Goal: Information Seeking & Learning: Learn about a topic

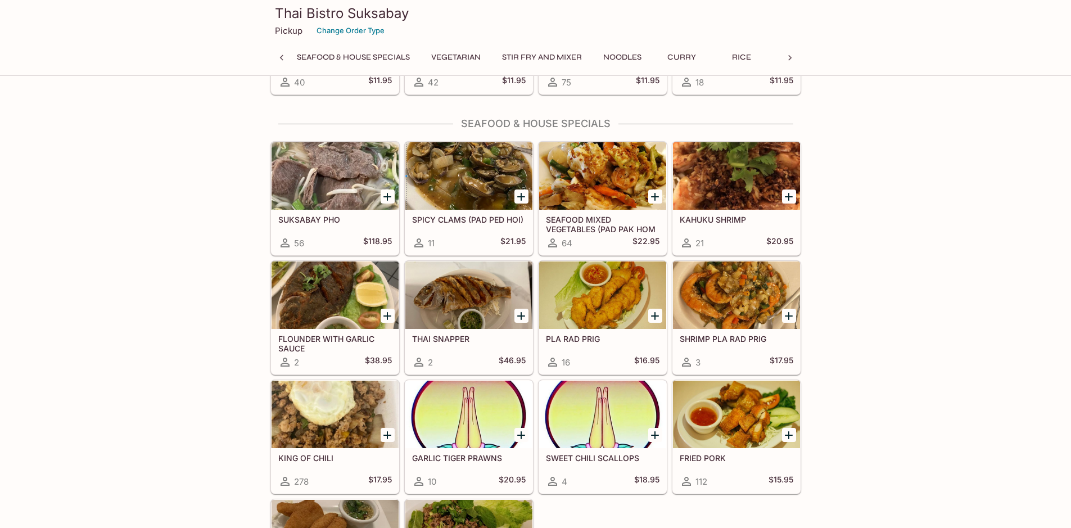
scroll to position [0, 286]
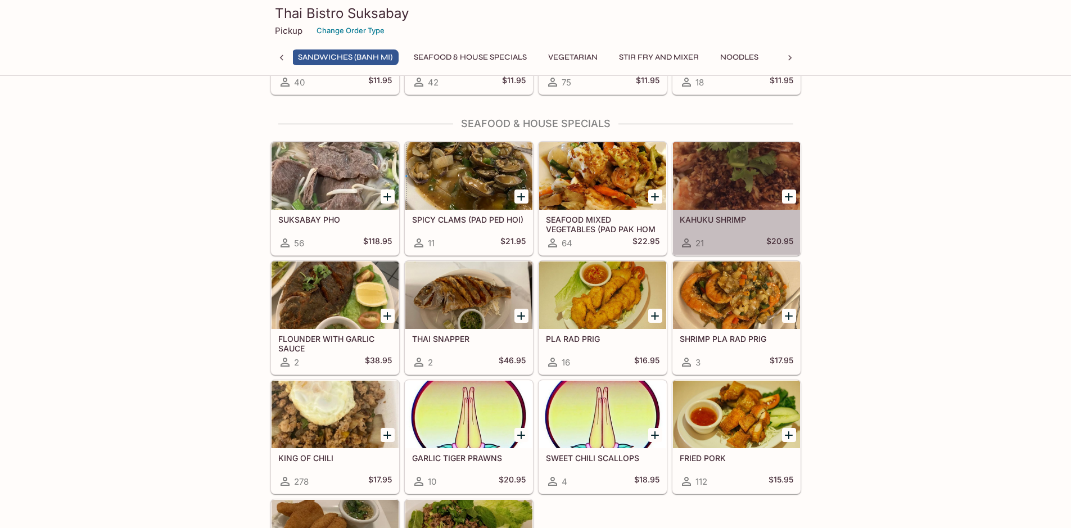
click at [710, 169] on div at bounding box center [736, 175] width 127 height 67
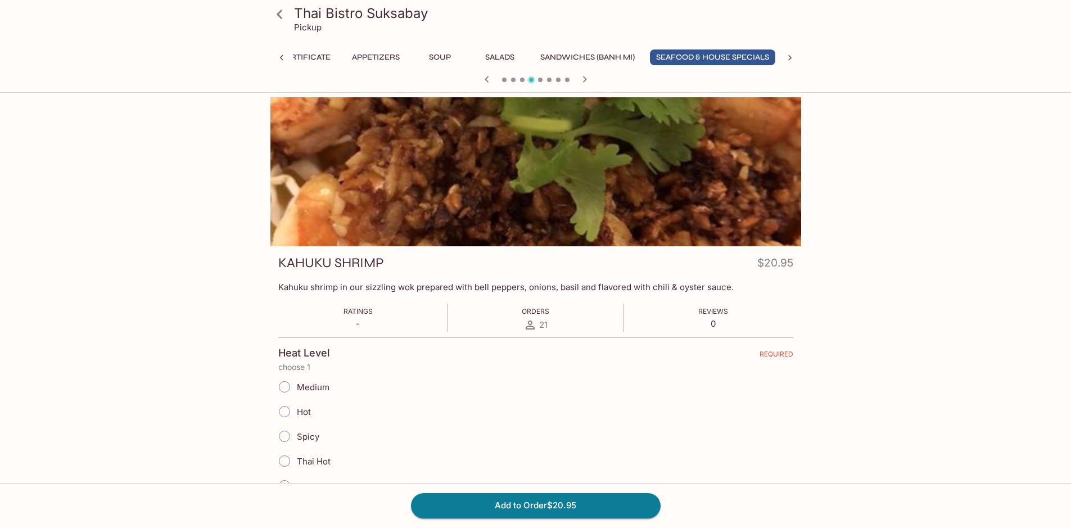
click at [279, 15] on icon at bounding box center [280, 14] width 20 height 20
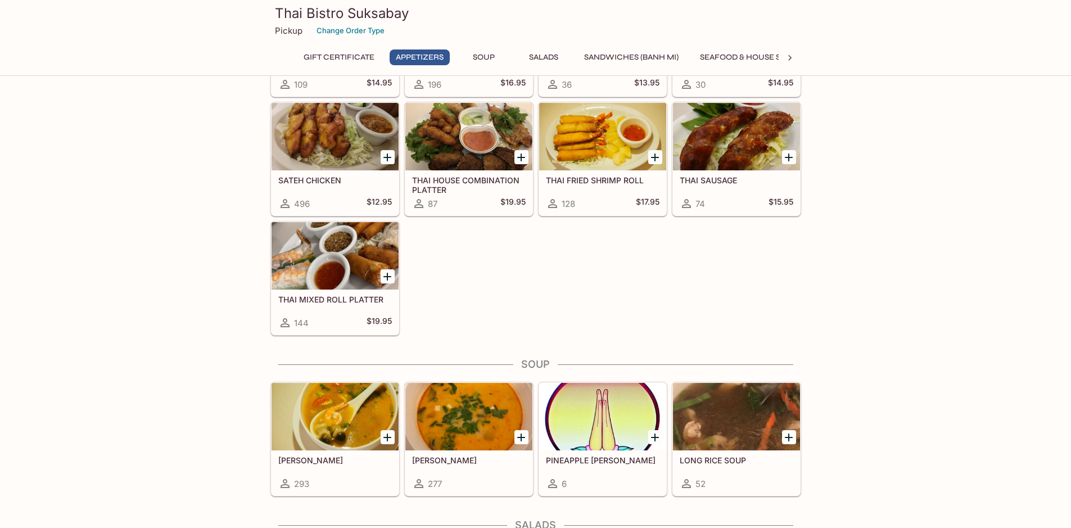
scroll to position [506, 0]
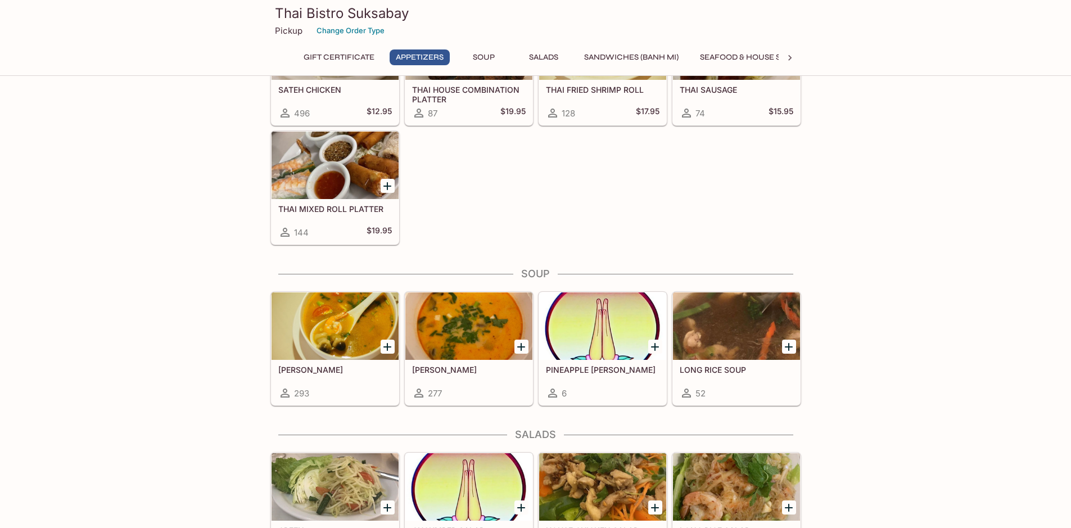
click at [345, 360] on div at bounding box center [334, 325] width 127 height 67
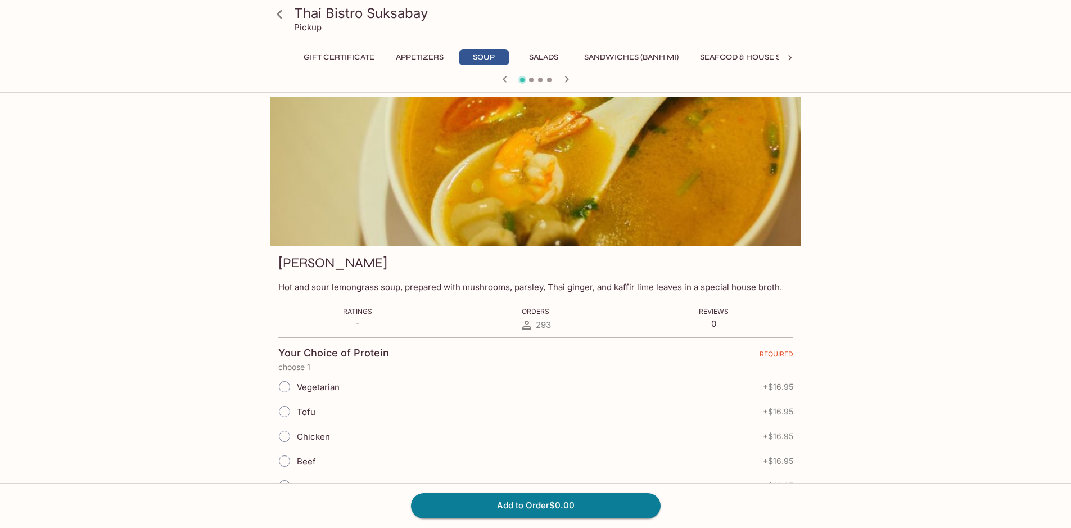
scroll to position [97, 0]
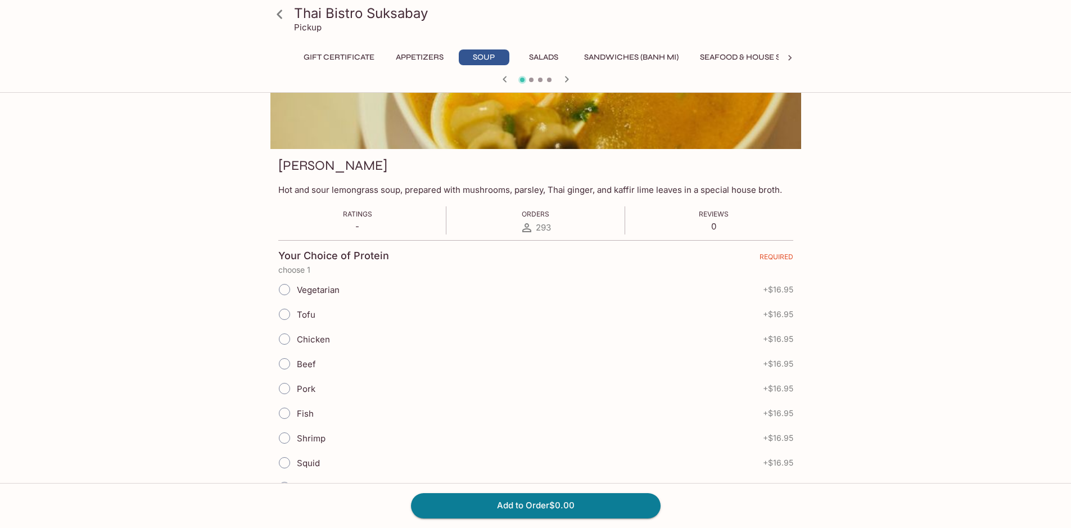
click at [282, 11] on icon at bounding box center [280, 14] width 20 height 20
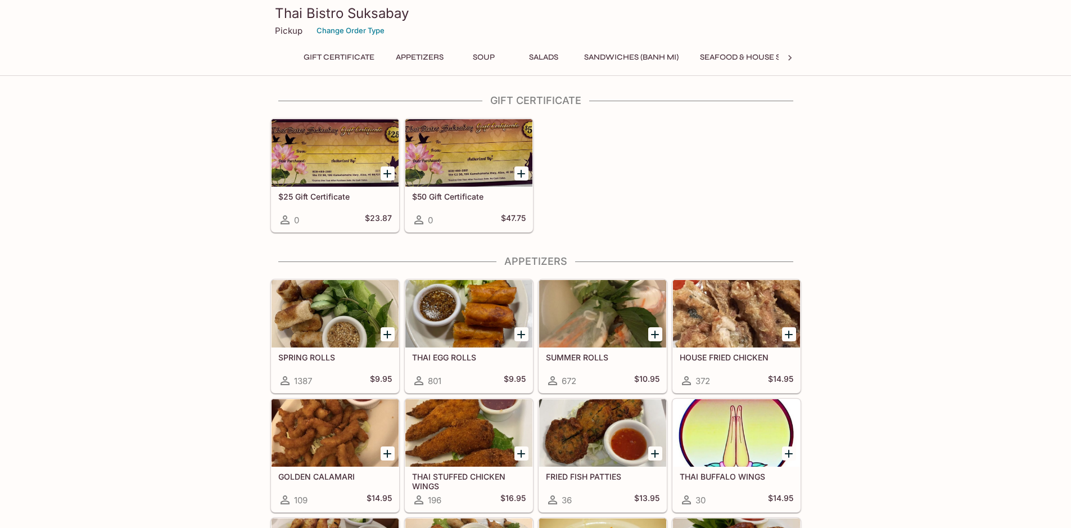
click at [354, 318] on div at bounding box center [334, 313] width 127 height 67
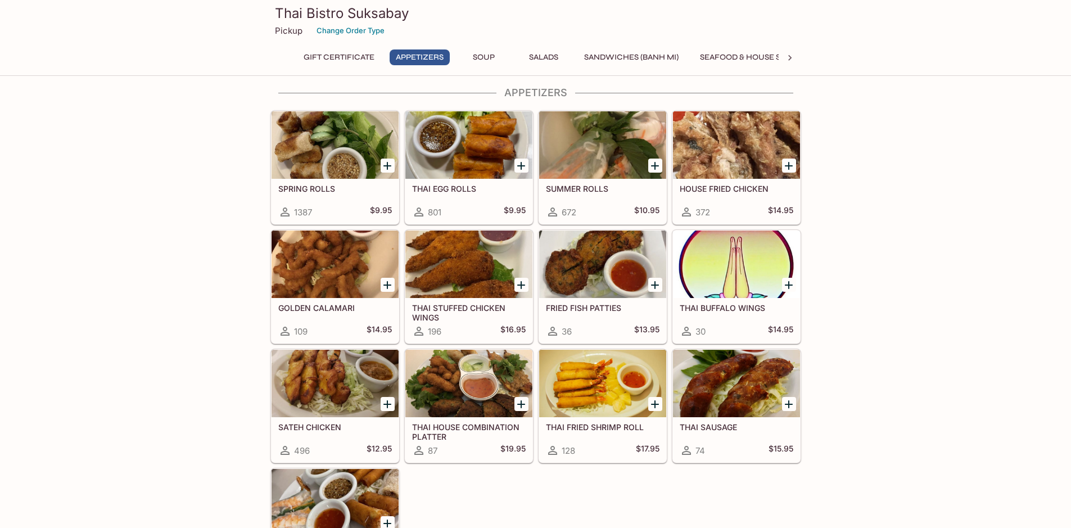
drag, startPoint x: 963, startPoint y: 378, endPoint x: 928, endPoint y: 414, distance: 50.5
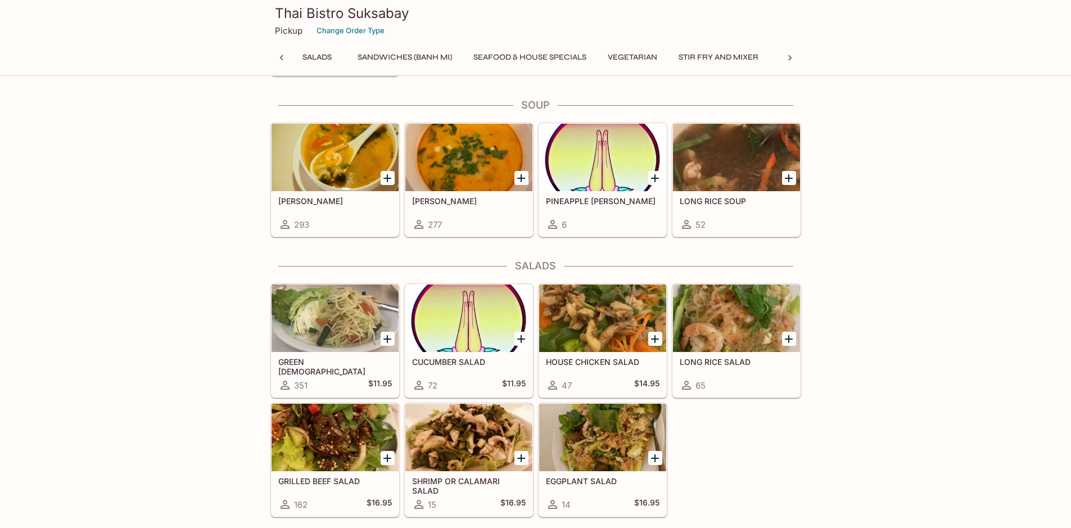
scroll to position [0, 97]
drag, startPoint x: 327, startPoint y: 174, endPoint x: 321, endPoint y: 164, distance: 11.8
click at [321, 164] on div at bounding box center [334, 157] width 127 height 67
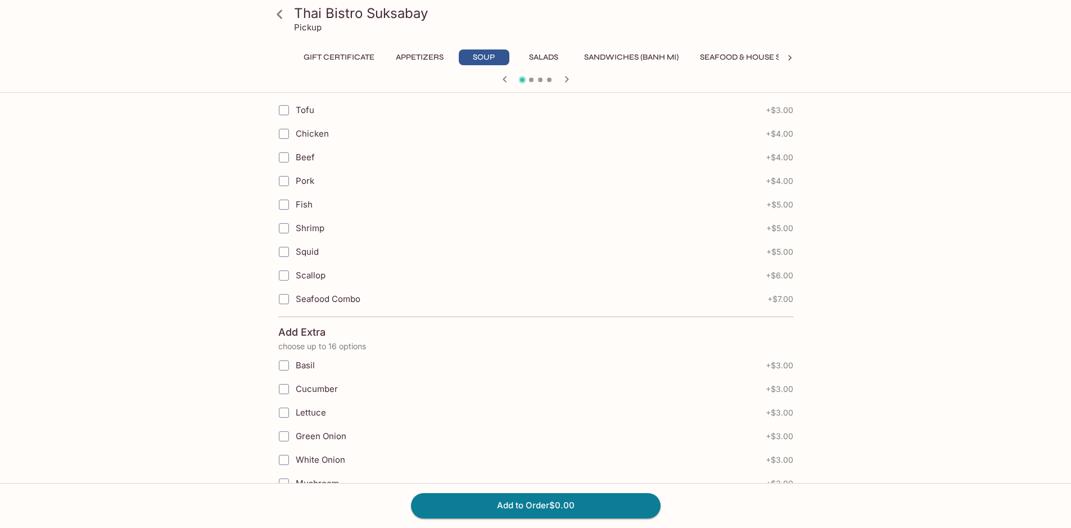
scroll to position [899, 0]
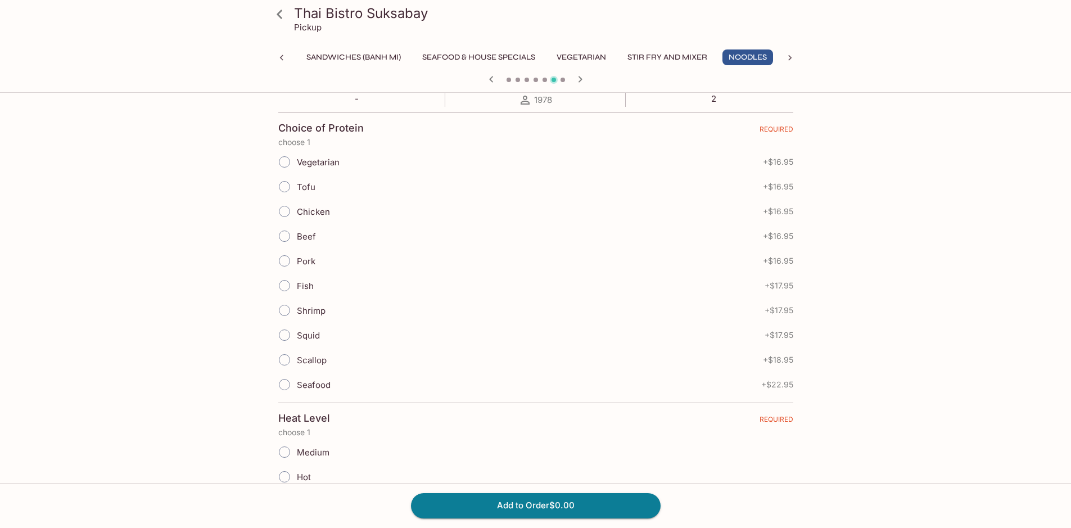
scroll to position [337, 0]
